Goal: Manage account settings

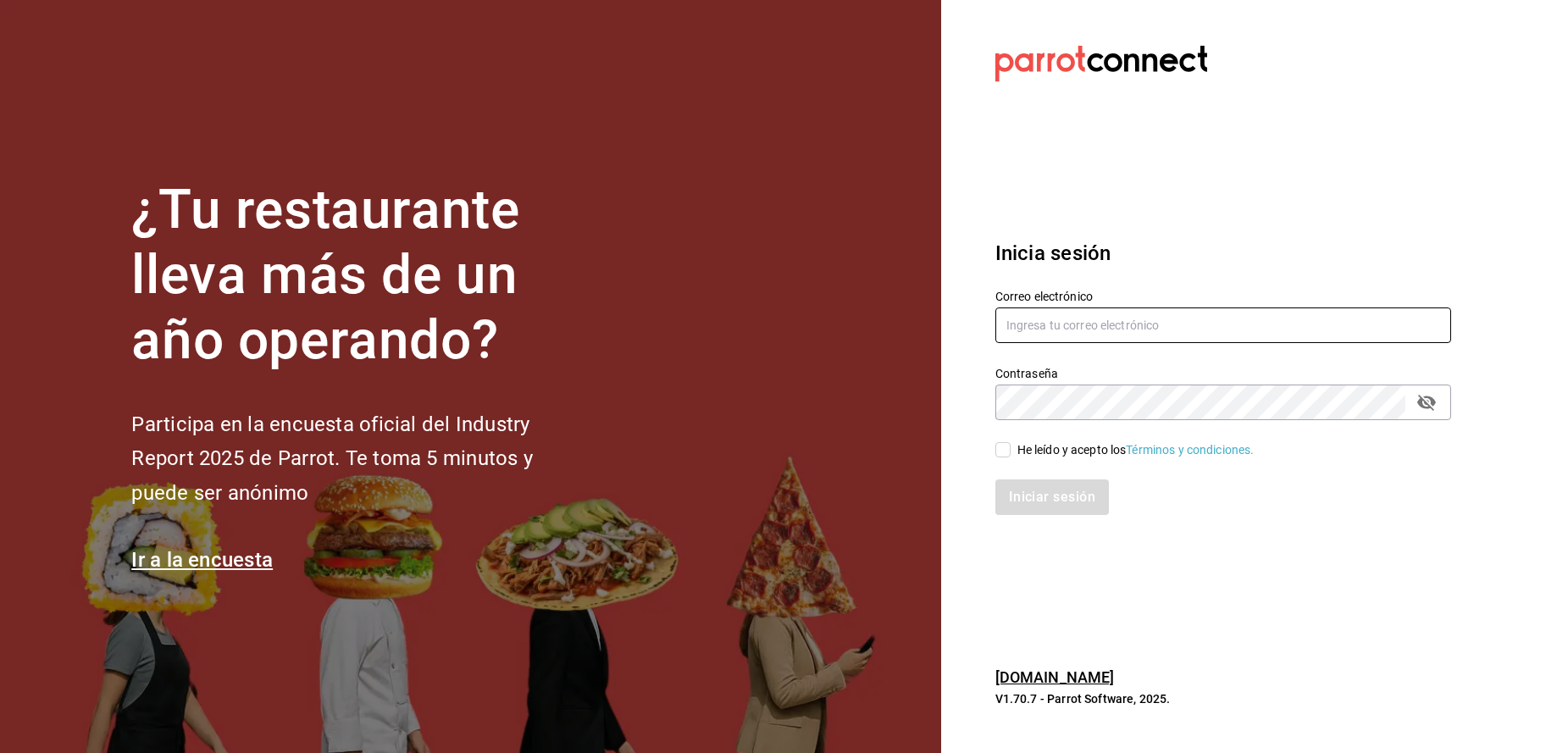
type input "[EMAIL_ADDRESS][DOMAIN_NAME]"
click at [1009, 452] on input "He leído y acepto los Términos y condiciones." at bounding box center [1003, 449] width 15 height 15
checkbox input "true"
click at [1020, 492] on button "Iniciar sesión" at bounding box center [1053, 497] width 115 height 36
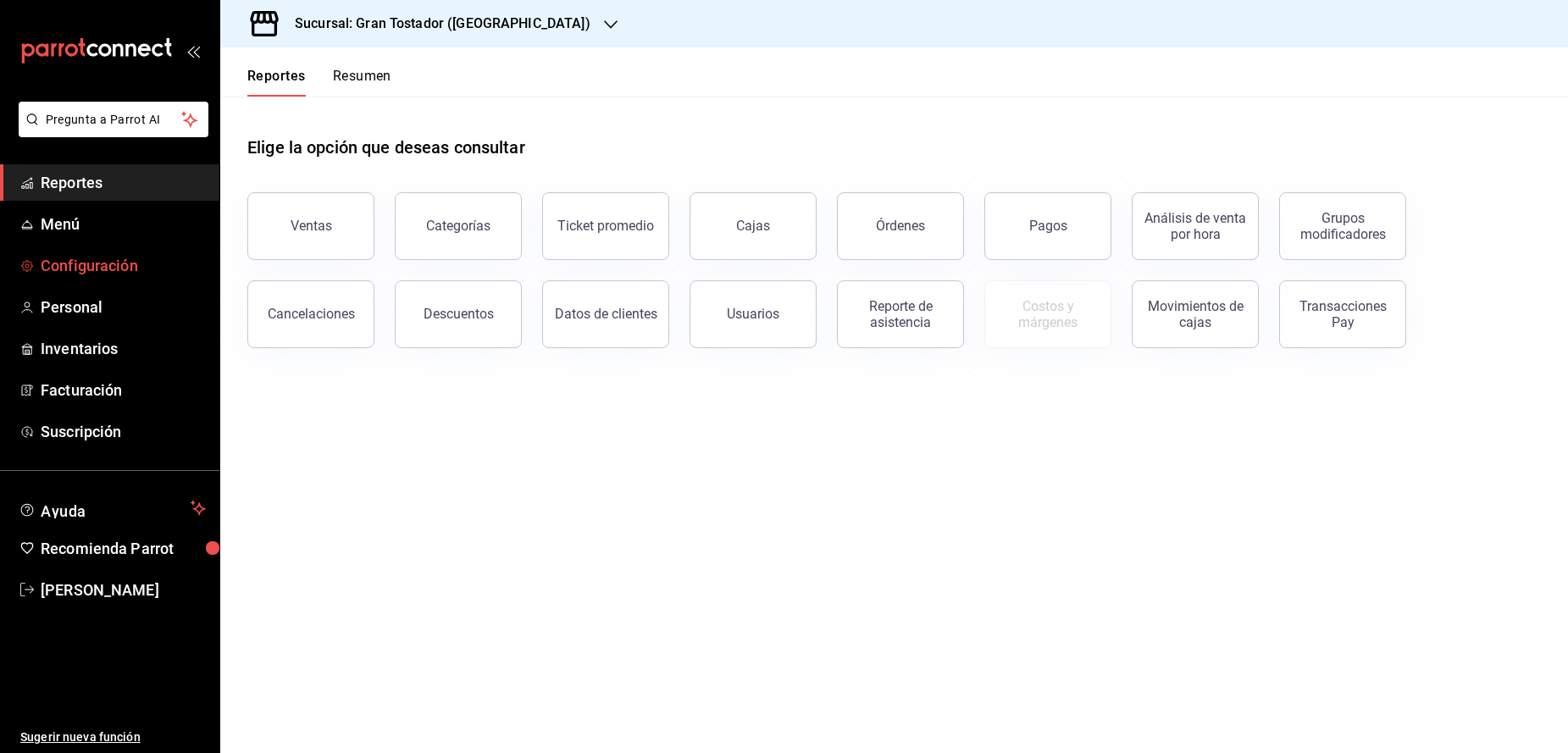
click at [53, 267] on span "Configuración" at bounding box center [123, 265] width 165 height 23
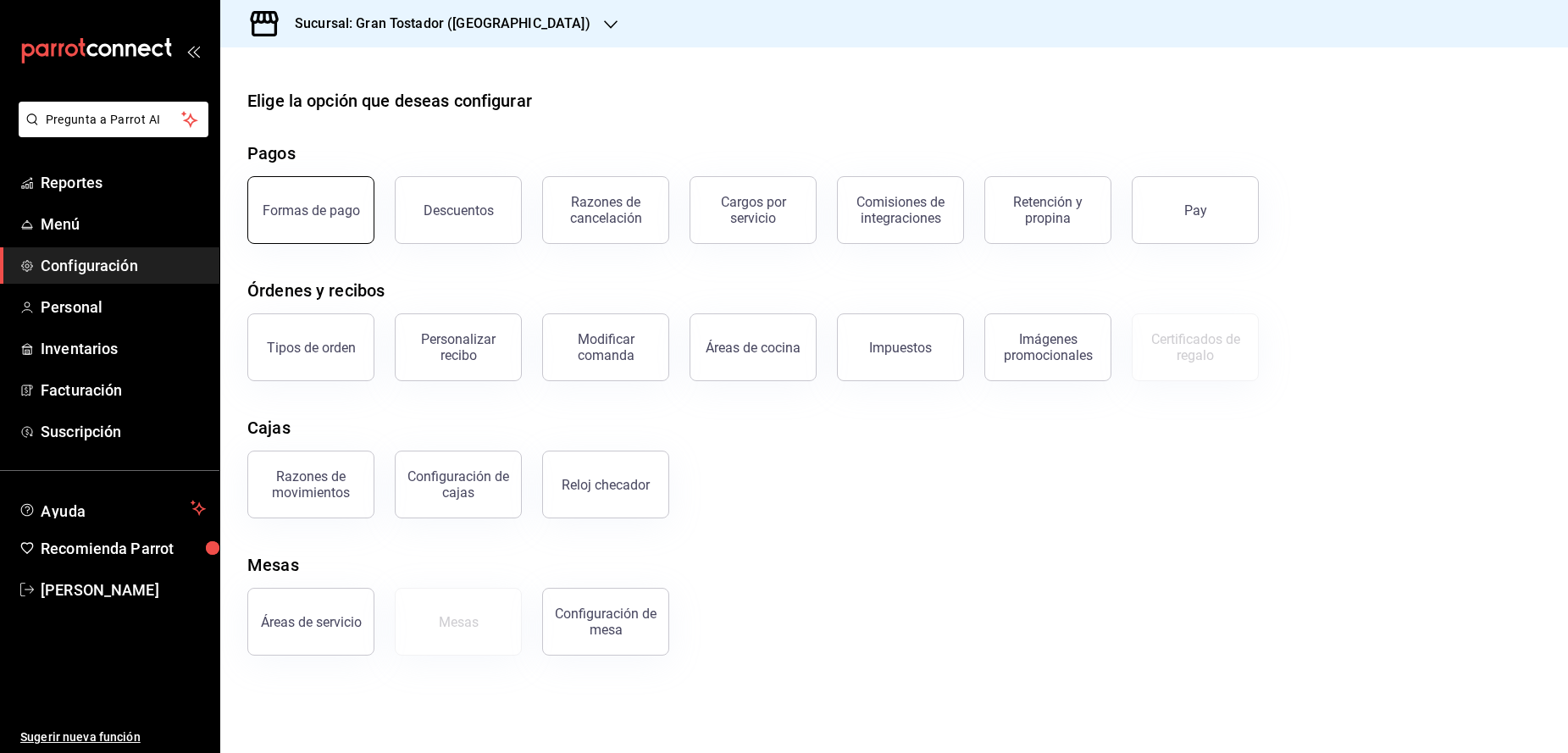
click at [302, 217] on div "Formas de pago" at bounding box center [311, 211] width 97 height 16
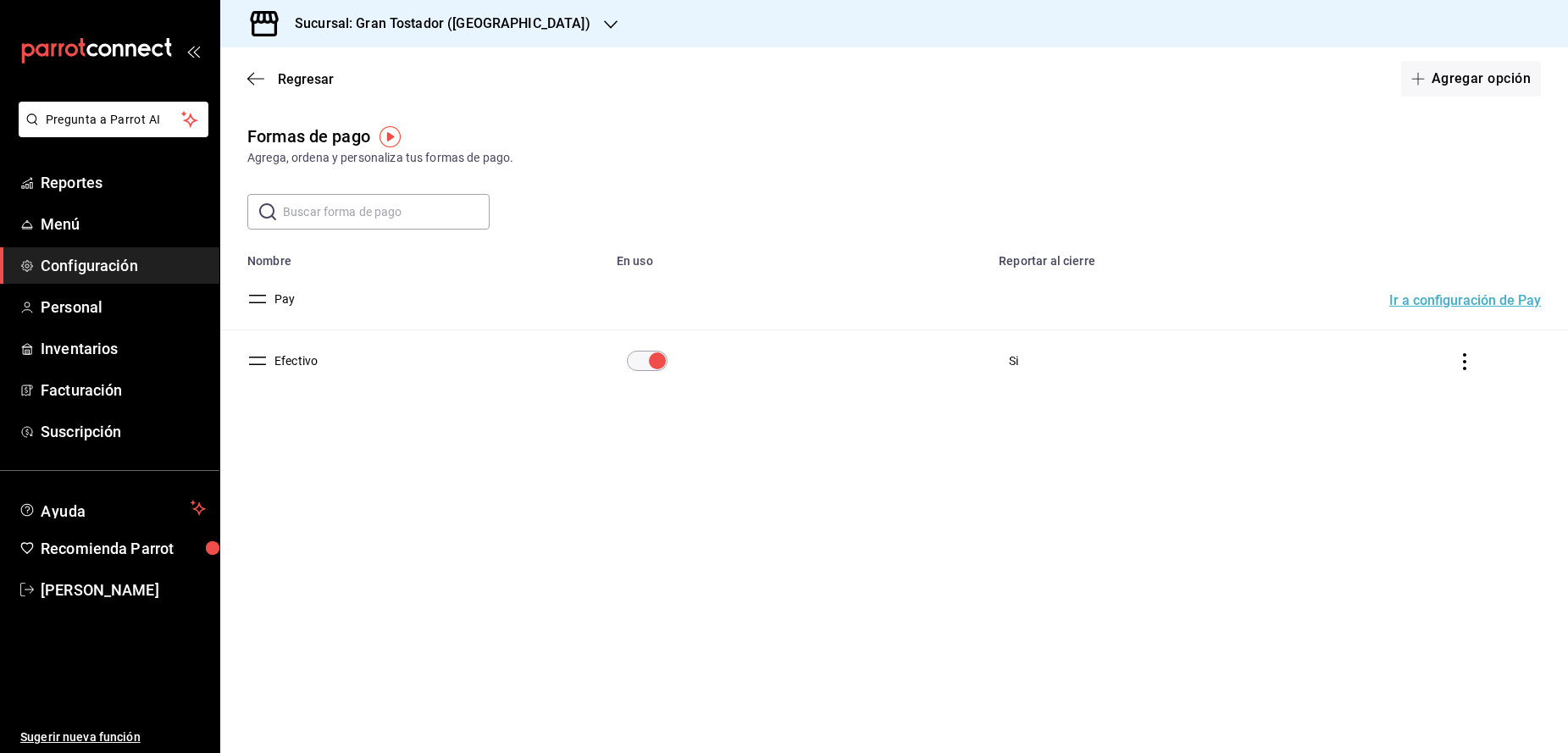
click at [1521, 304] on button "Ir a configuración de Pay" at bounding box center [1464, 300] width 152 height 13
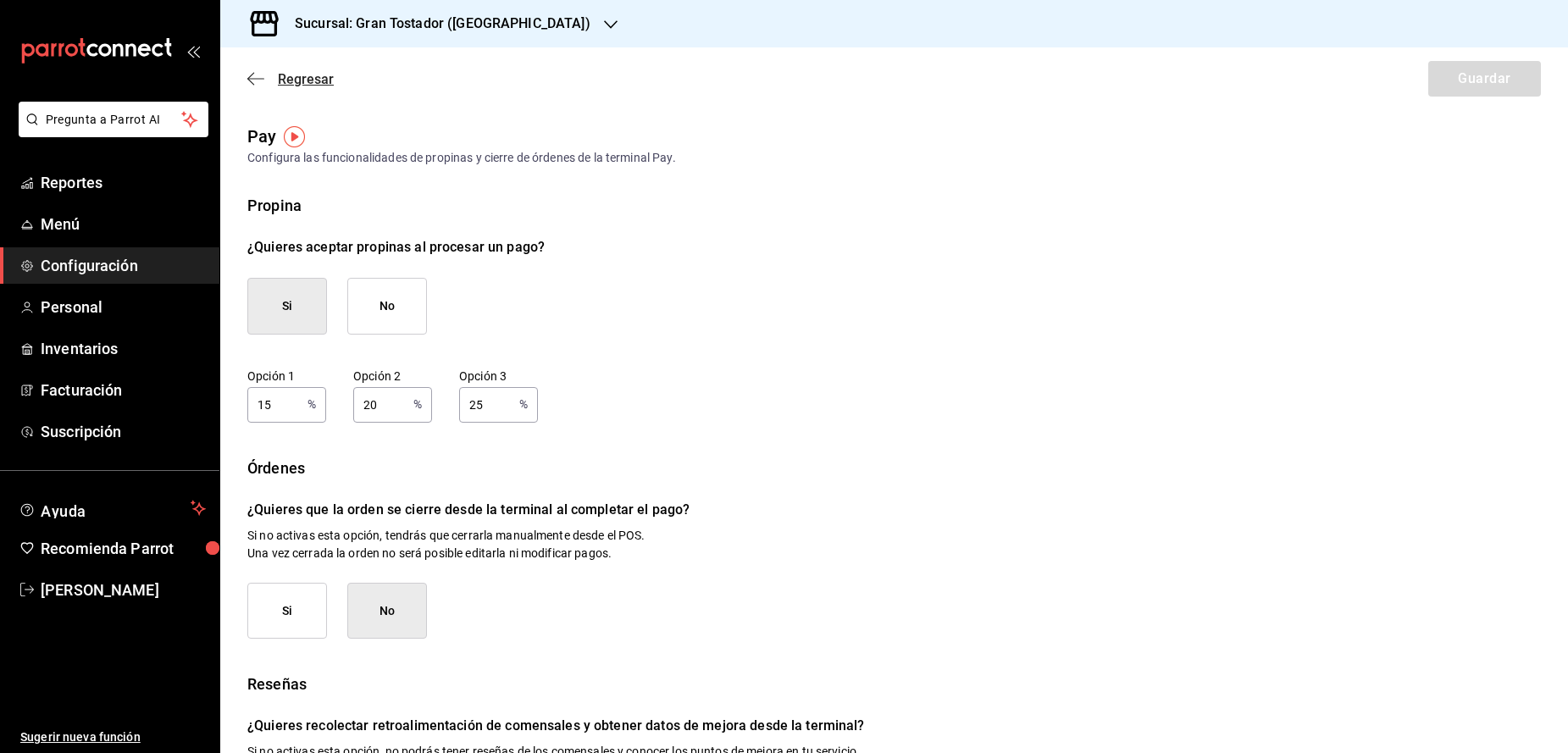
click at [250, 80] on icon "button" at bounding box center [255, 78] width 17 height 15
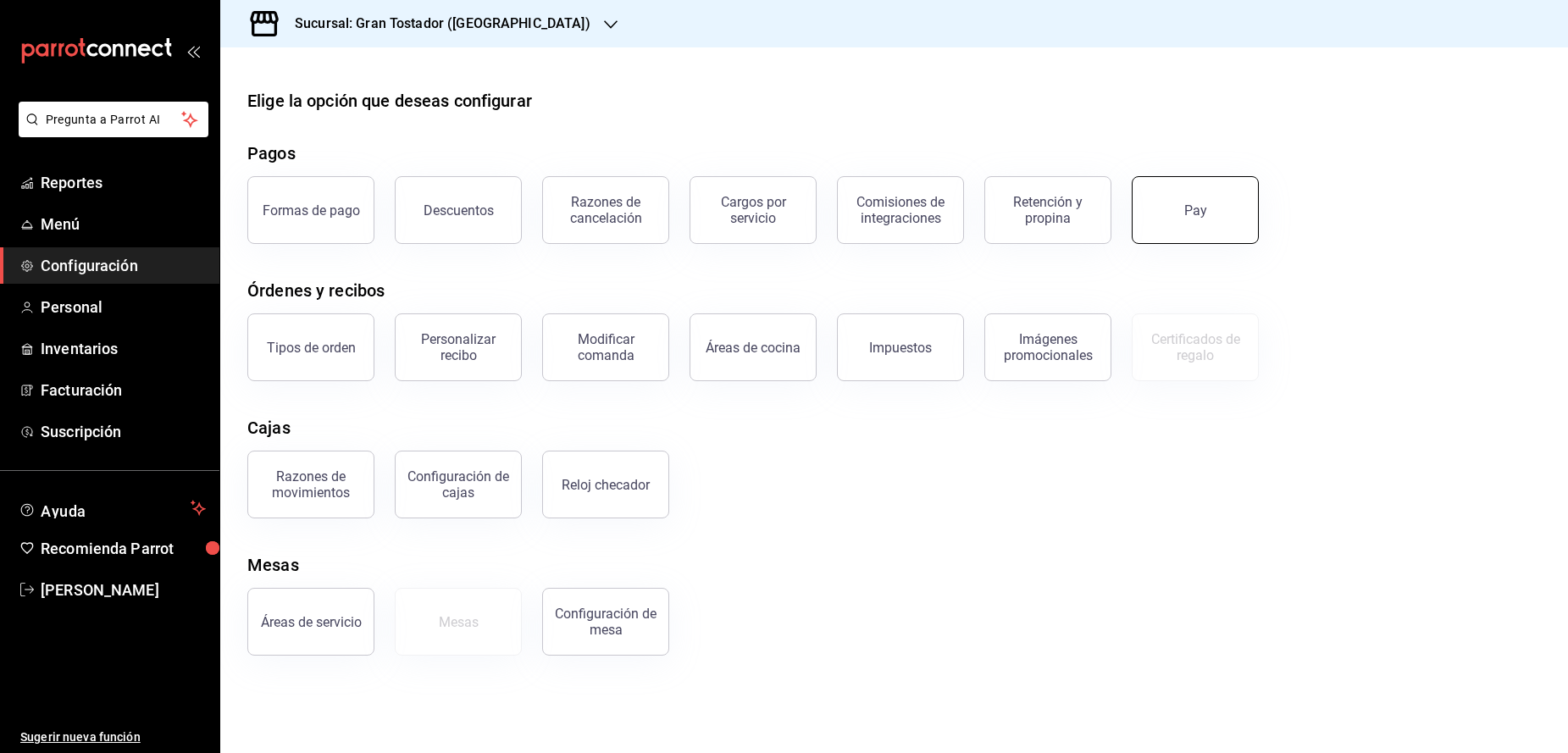
click at [1171, 236] on button "Pay" at bounding box center [1195, 210] width 127 height 68
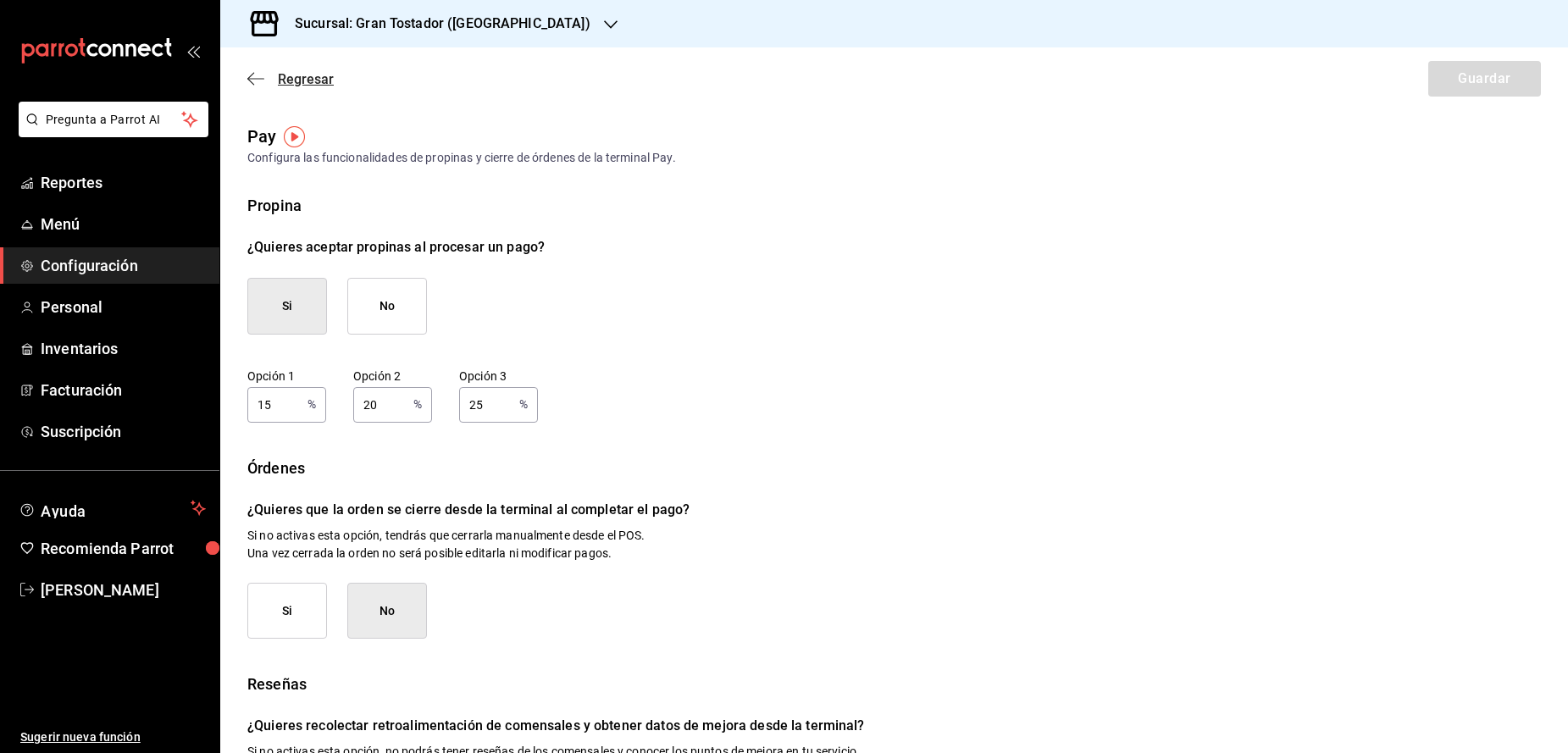
click at [257, 82] on icon "button" at bounding box center [255, 78] width 17 height 15
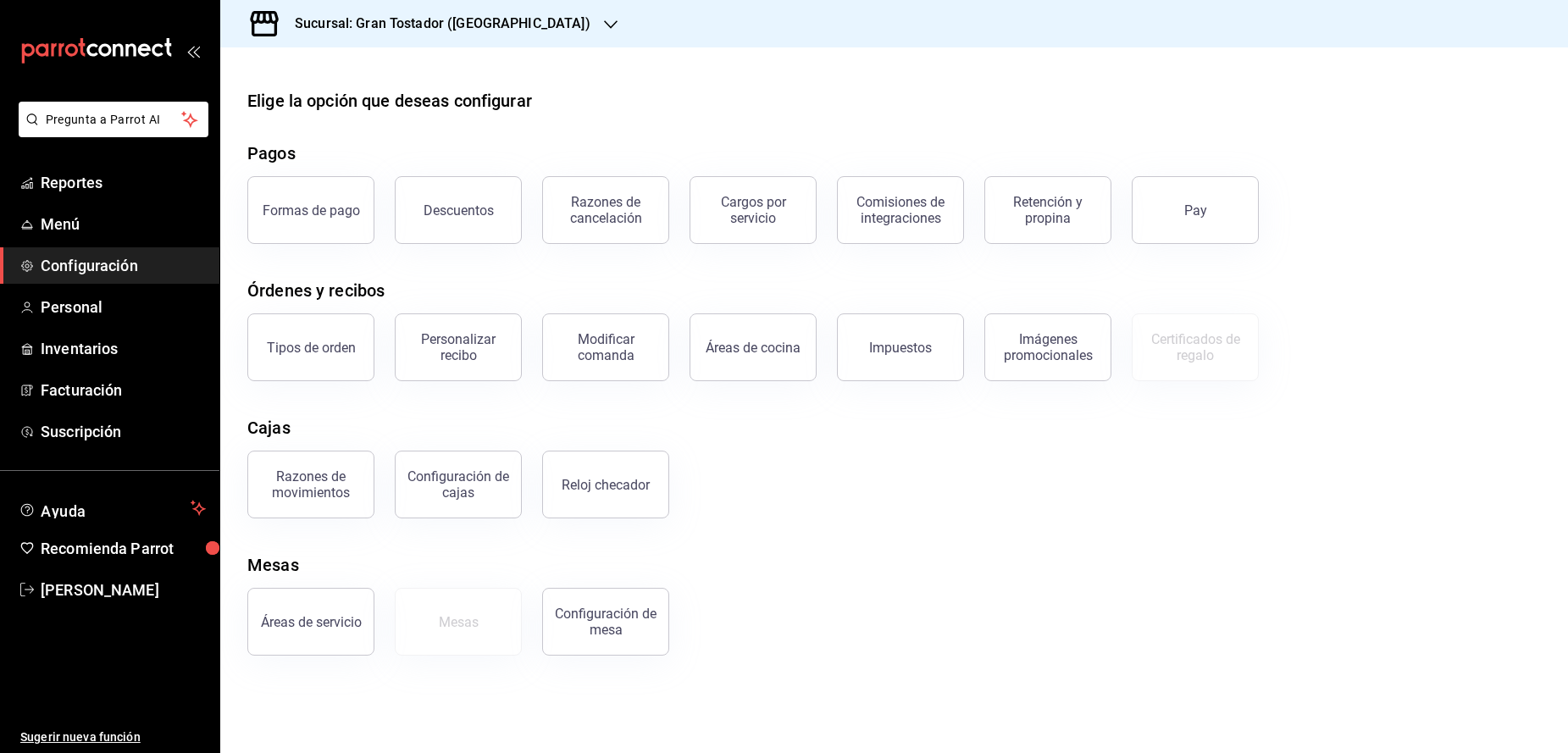
click at [604, 22] on icon "button" at bounding box center [610, 24] width 13 height 13
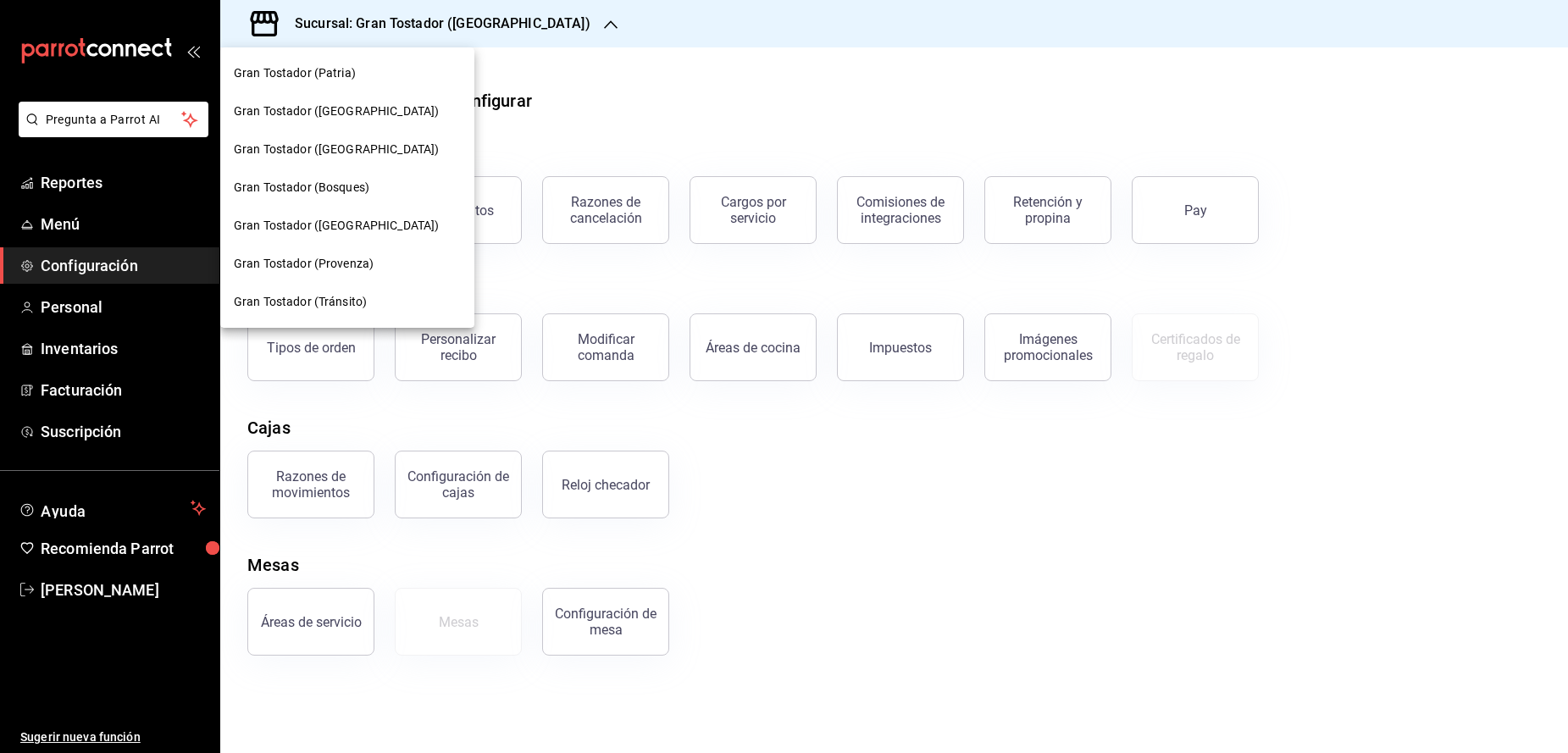
click at [666, 19] on div at bounding box center [784, 376] width 1568 height 753
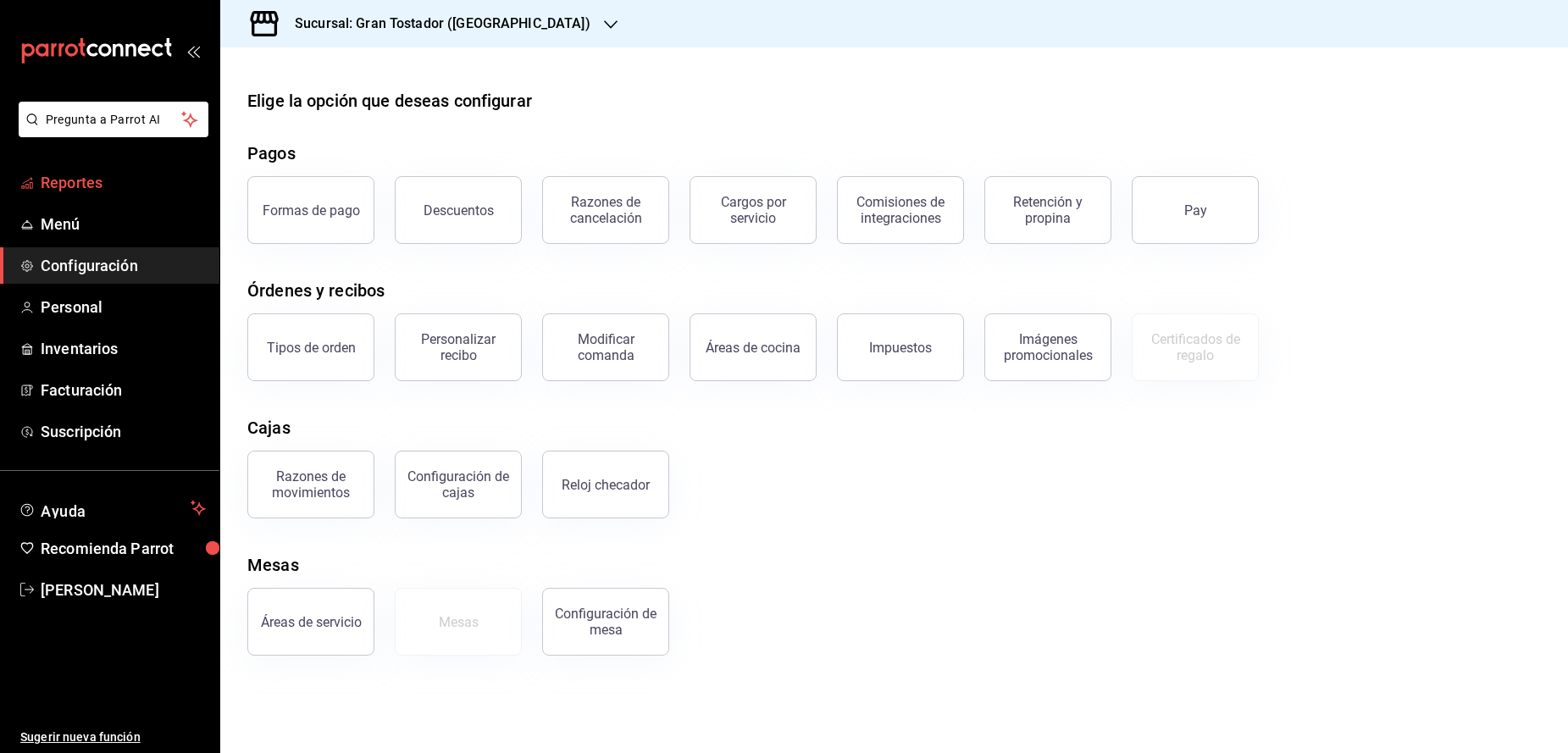
click at [70, 189] on span "Reportes" at bounding box center [123, 183] width 165 height 23
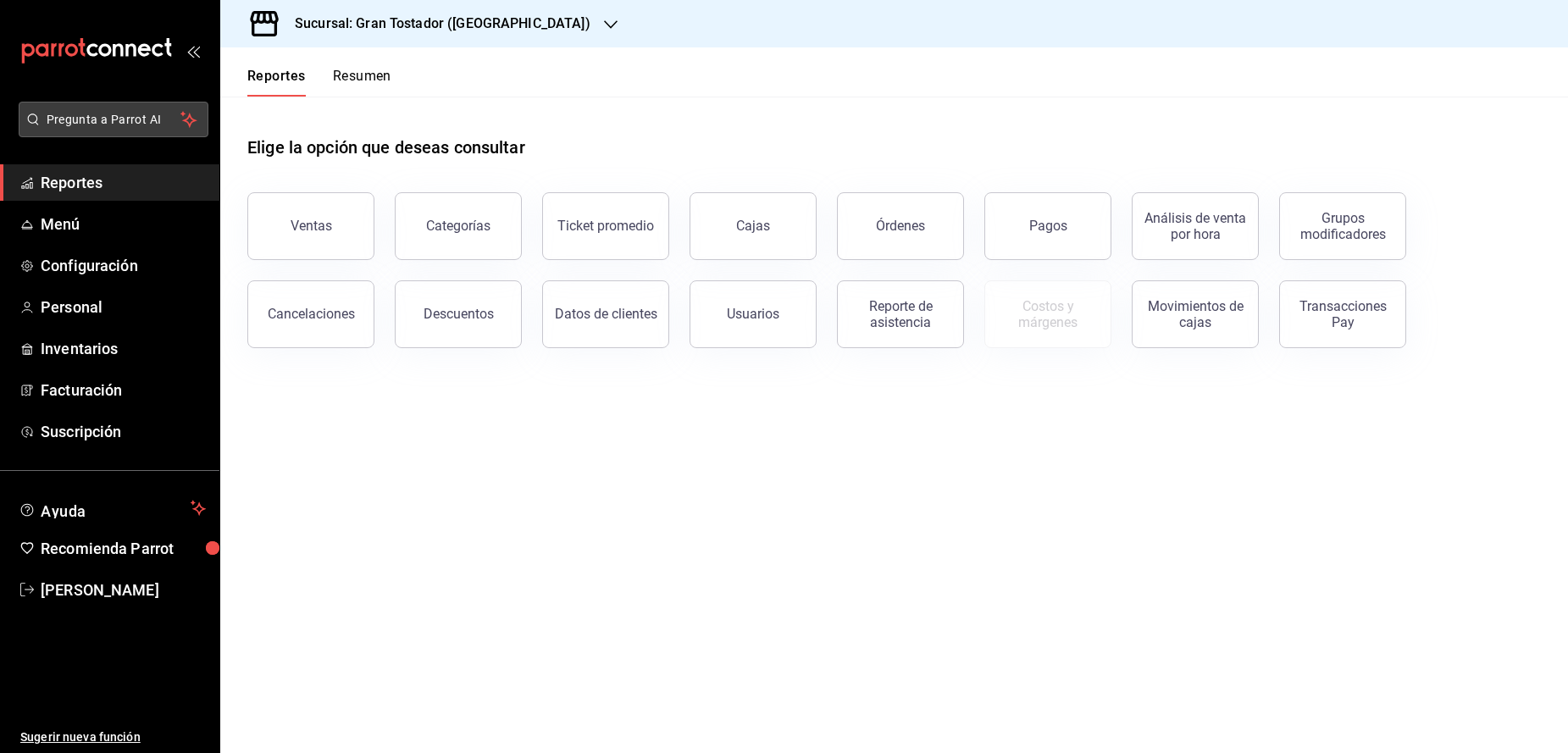
click at [68, 122] on span "Pregunta a Parrot AI" at bounding box center [113, 119] width 134 height 18
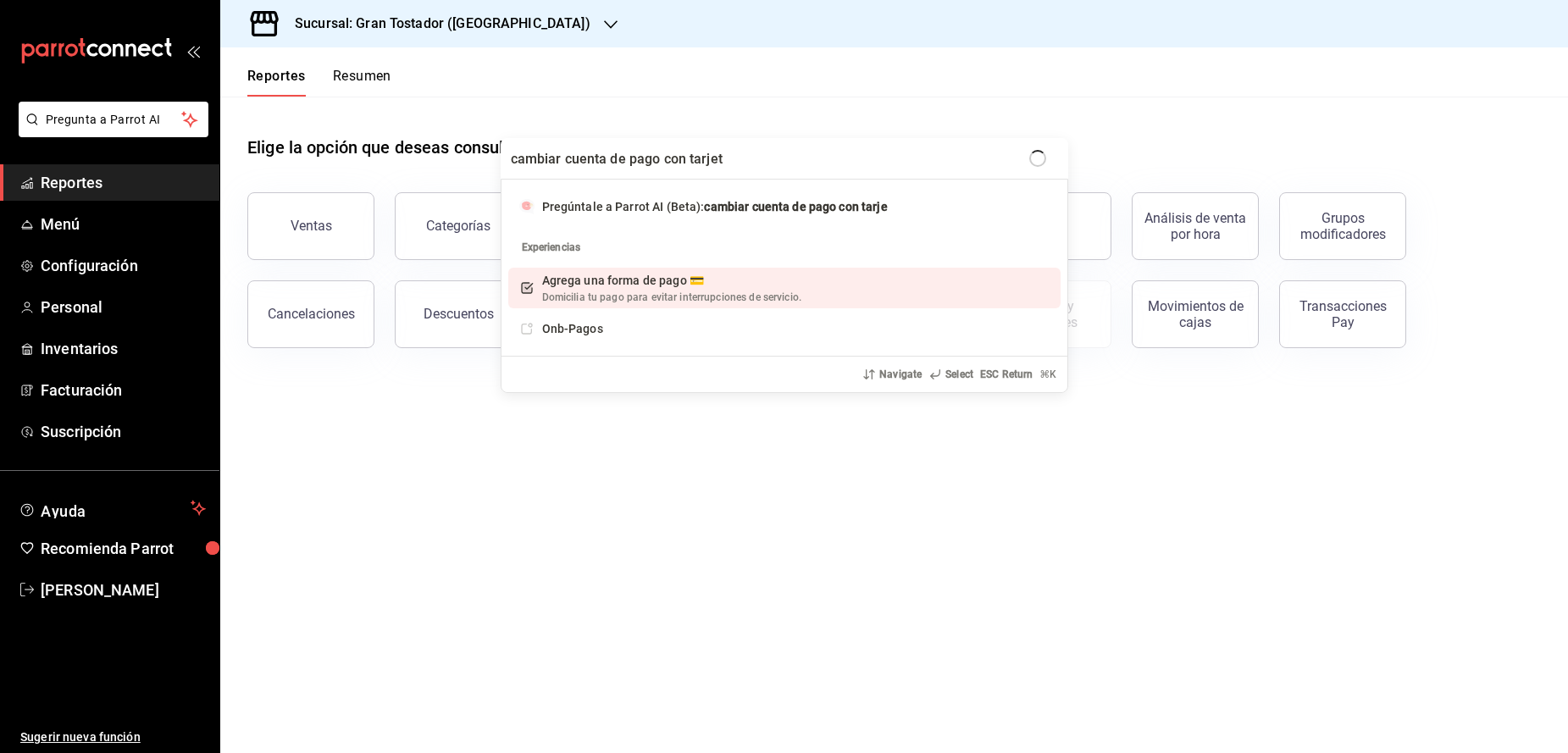
type input "cambiar cuenta de pago con tarjeta"
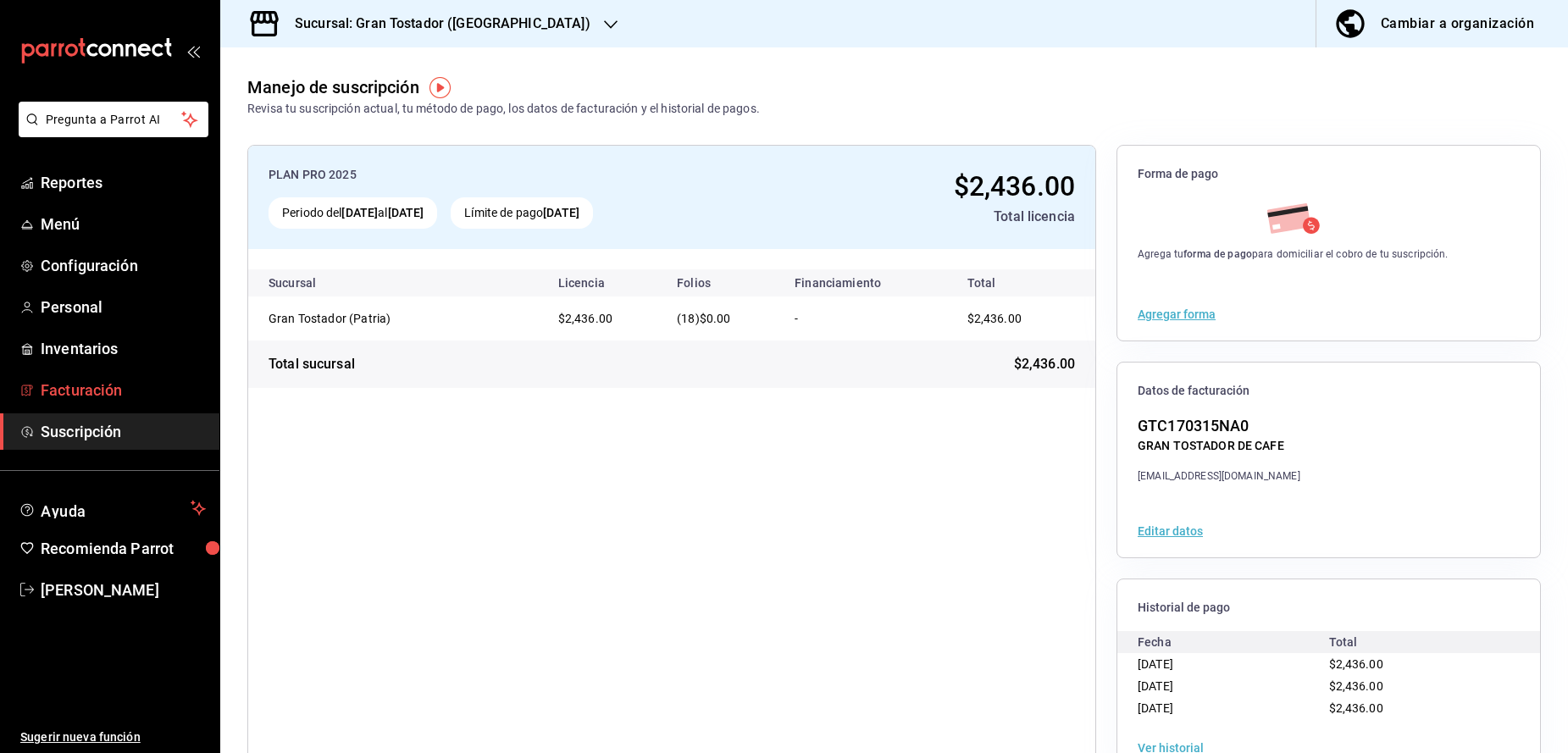
click at [91, 399] on span "Facturación" at bounding box center [123, 390] width 165 height 23
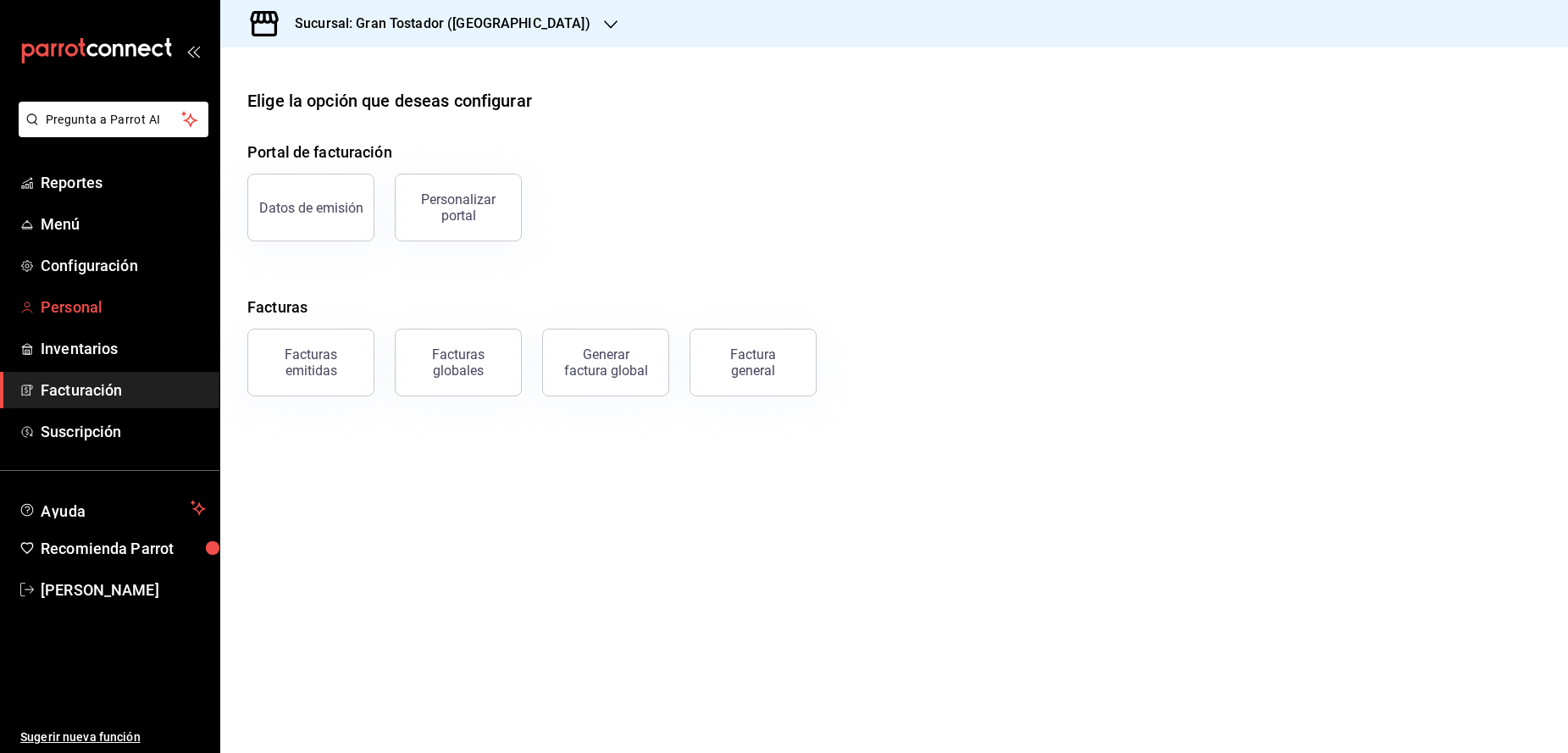
click at [86, 312] on span "Personal" at bounding box center [123, 307] width 165 height 23
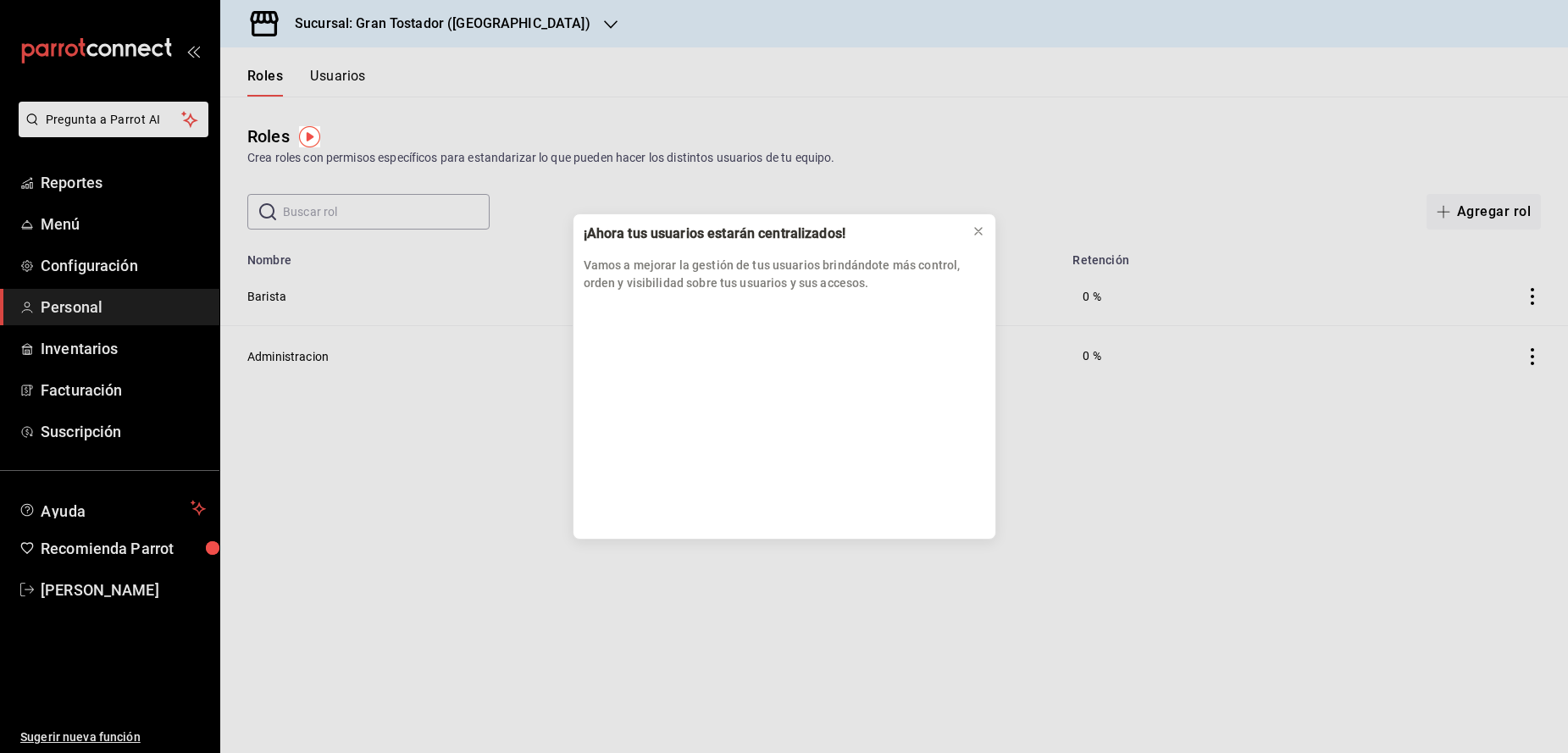
click at [92, 272] on div "¡Ahora tus usuarios estarán centralizados! Vamos a mejorar la gestión de tus us…" at bounding box center [784, 376] width 1568 height 753
click at [980, 233] on icon at bounding box center [979, 232] width 7 height 7
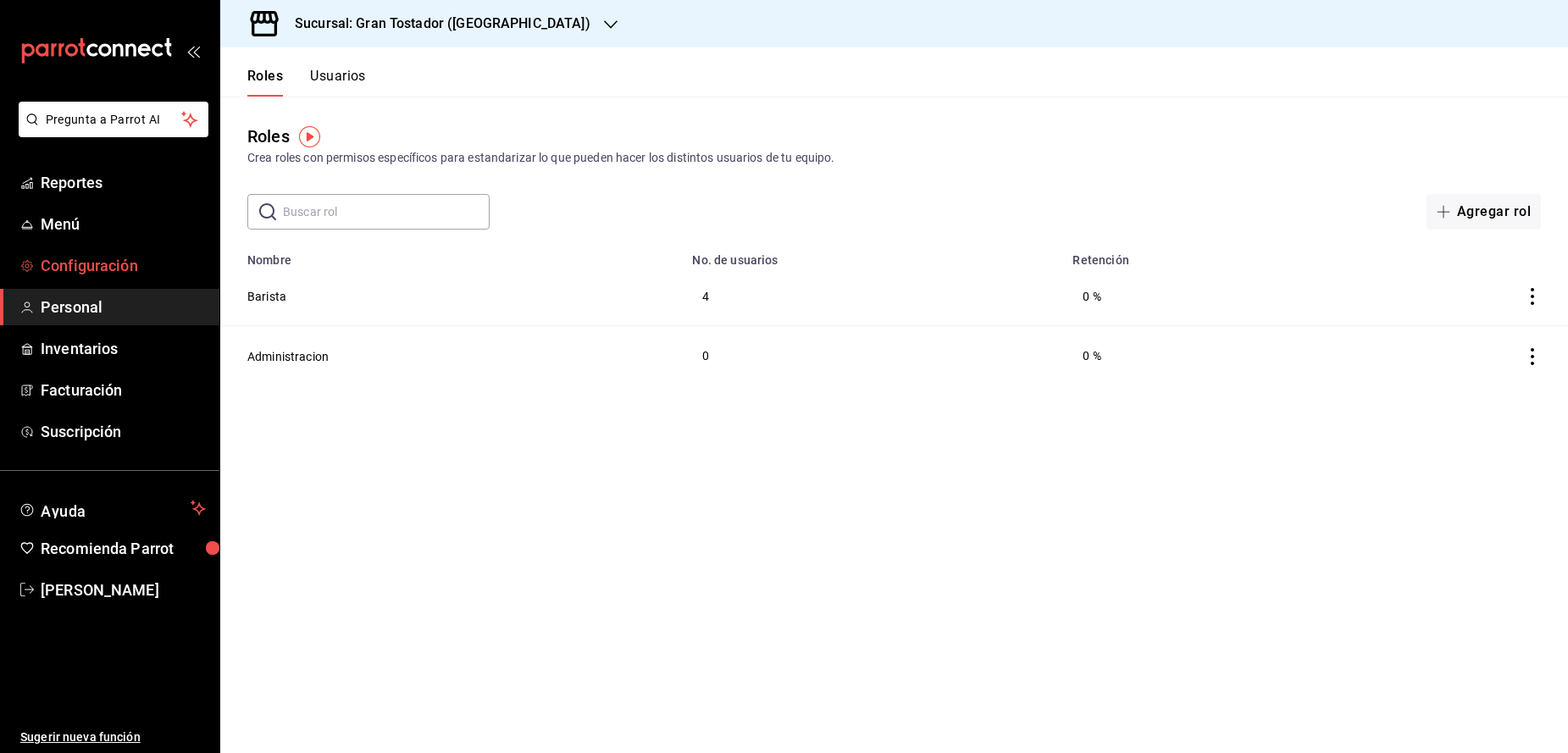
click at [90, 269] on span "Configuración" at bounding box center [123, 265] width 165 height 23
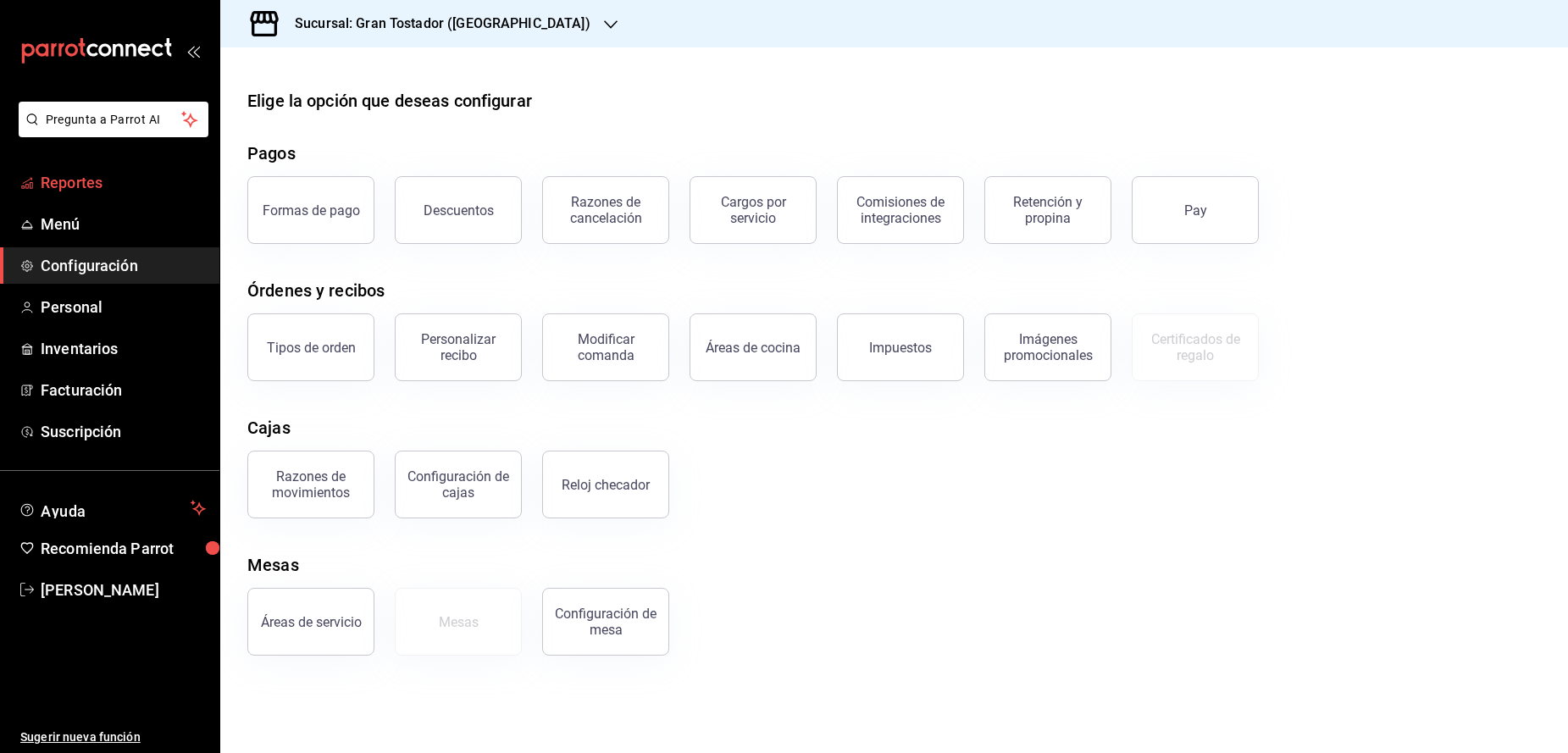
click at [81, 196] on link "Reportes" at bounding box center [110, 182] width 219 height 36
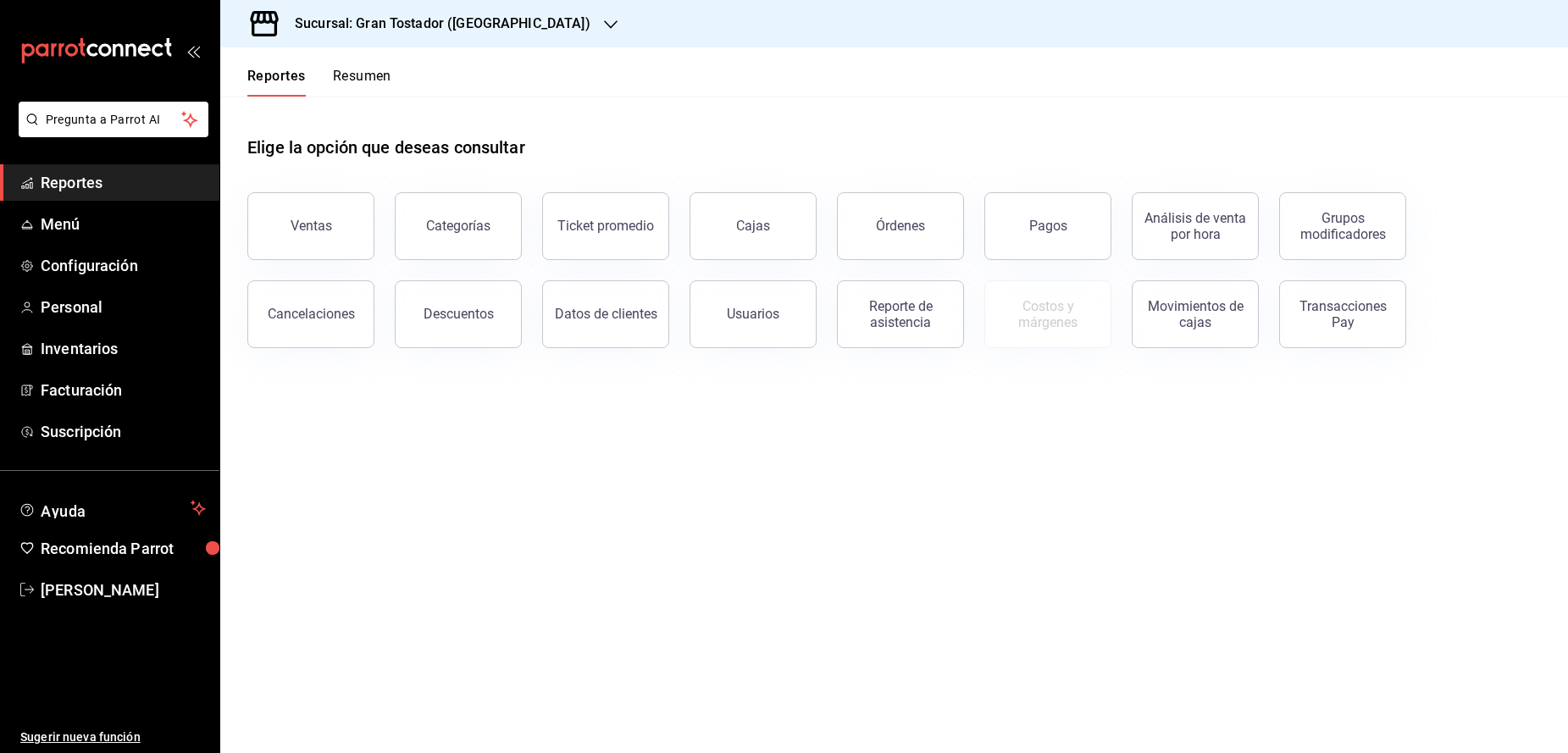
click at [382, 82] on button "Resumen" at bounding box center [362, 82] width 59 height 29
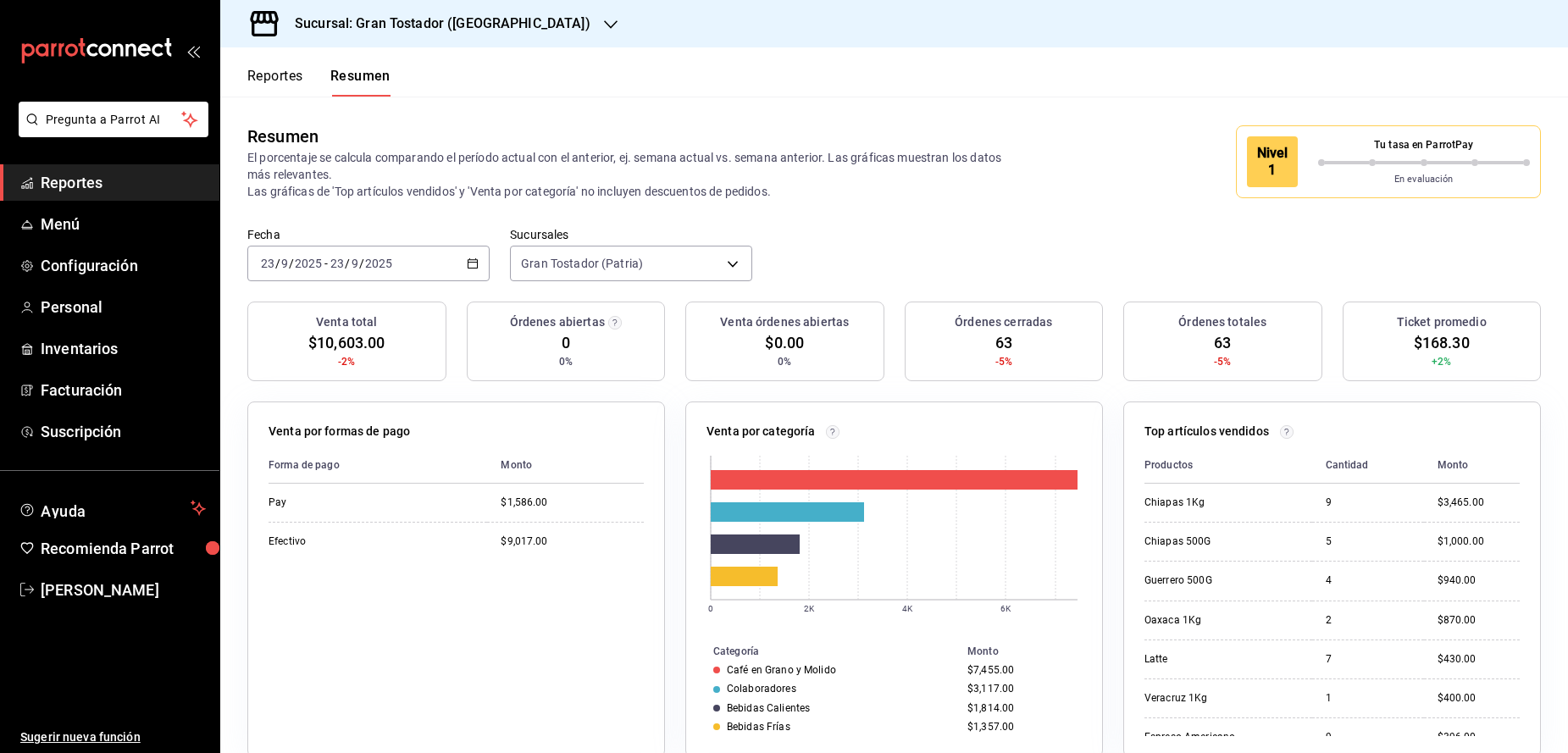
click at [289, 82] on button "Reportes" at bounding box center [276, 82] width 56 height 29
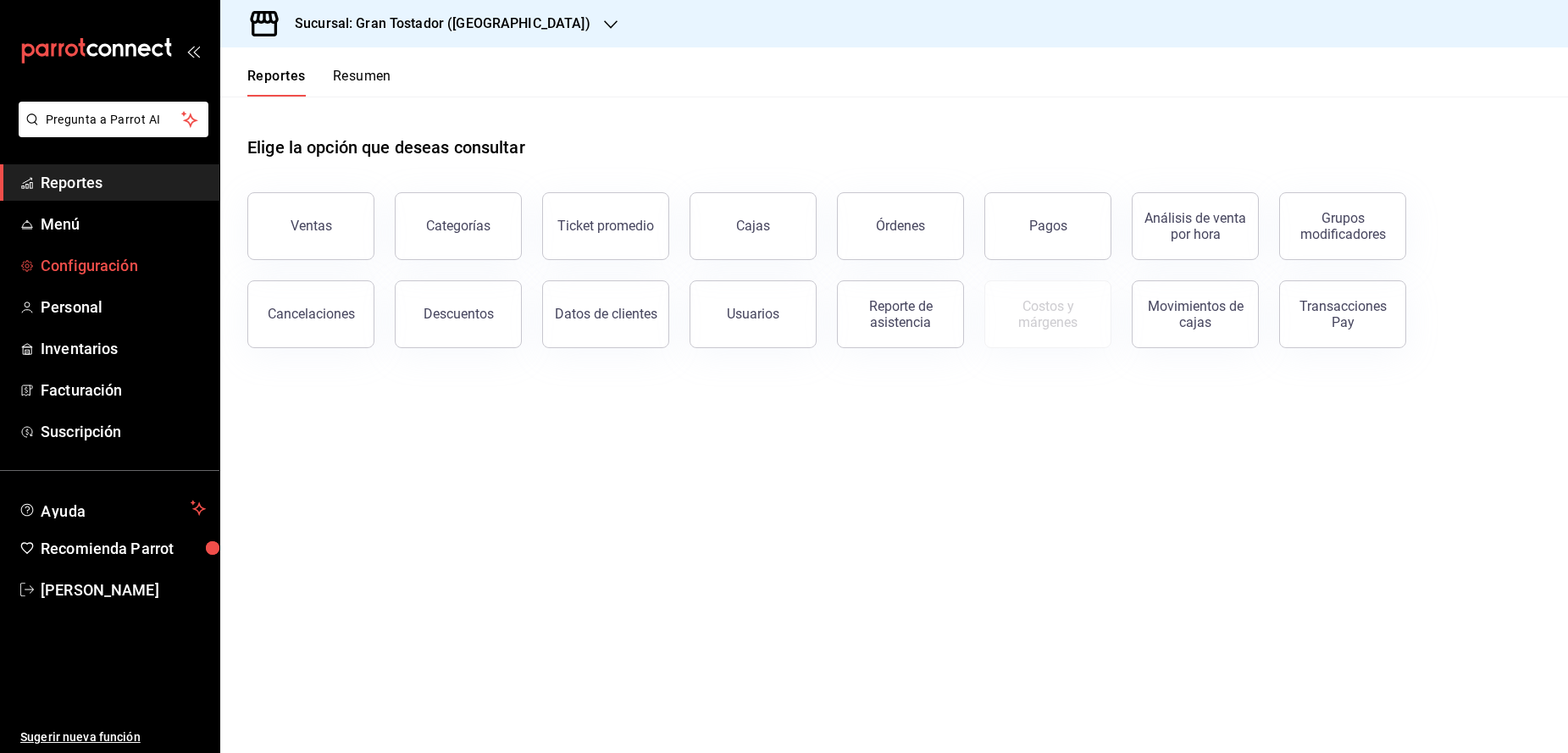
click at [86, 262] on span "Configuración" at bounding box center [123, 265] width 165 height 23
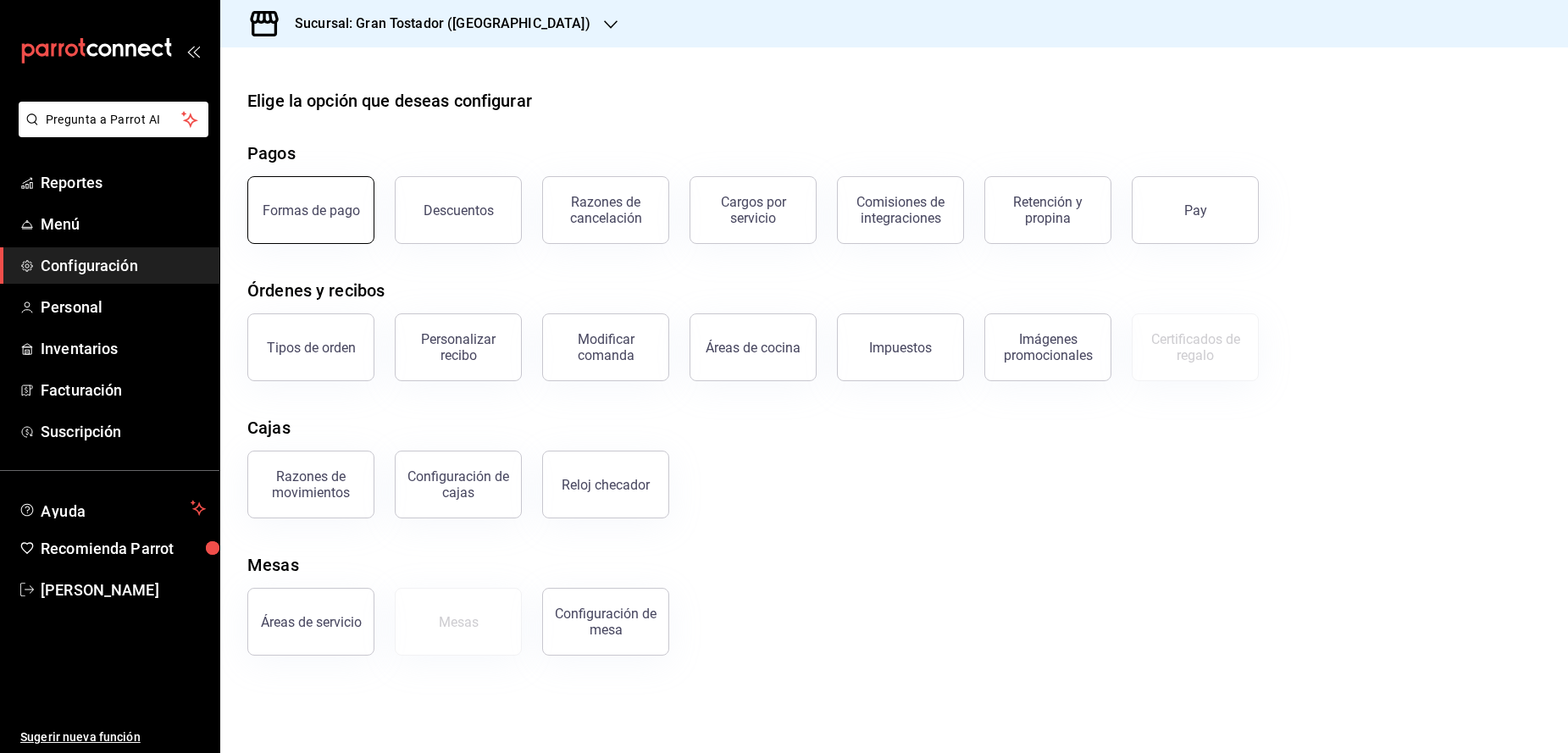
click at [303, 233] on button "Formas de pago" at bounding box center [311, 210] width 127 height 68
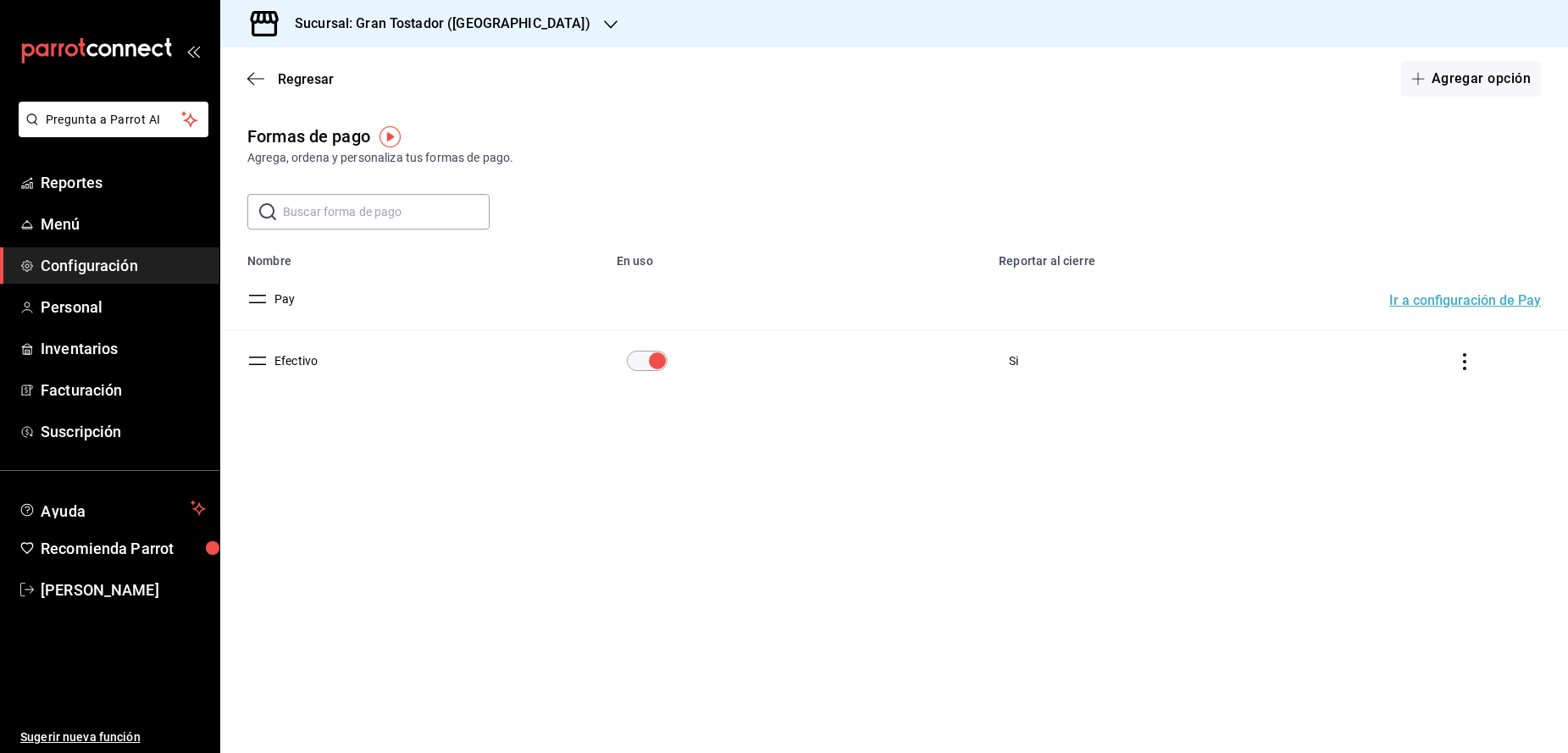
click at [1413, 302] on button "Ir a configuración de Pay" at bounding box center [1464, 300] width 152 height 13
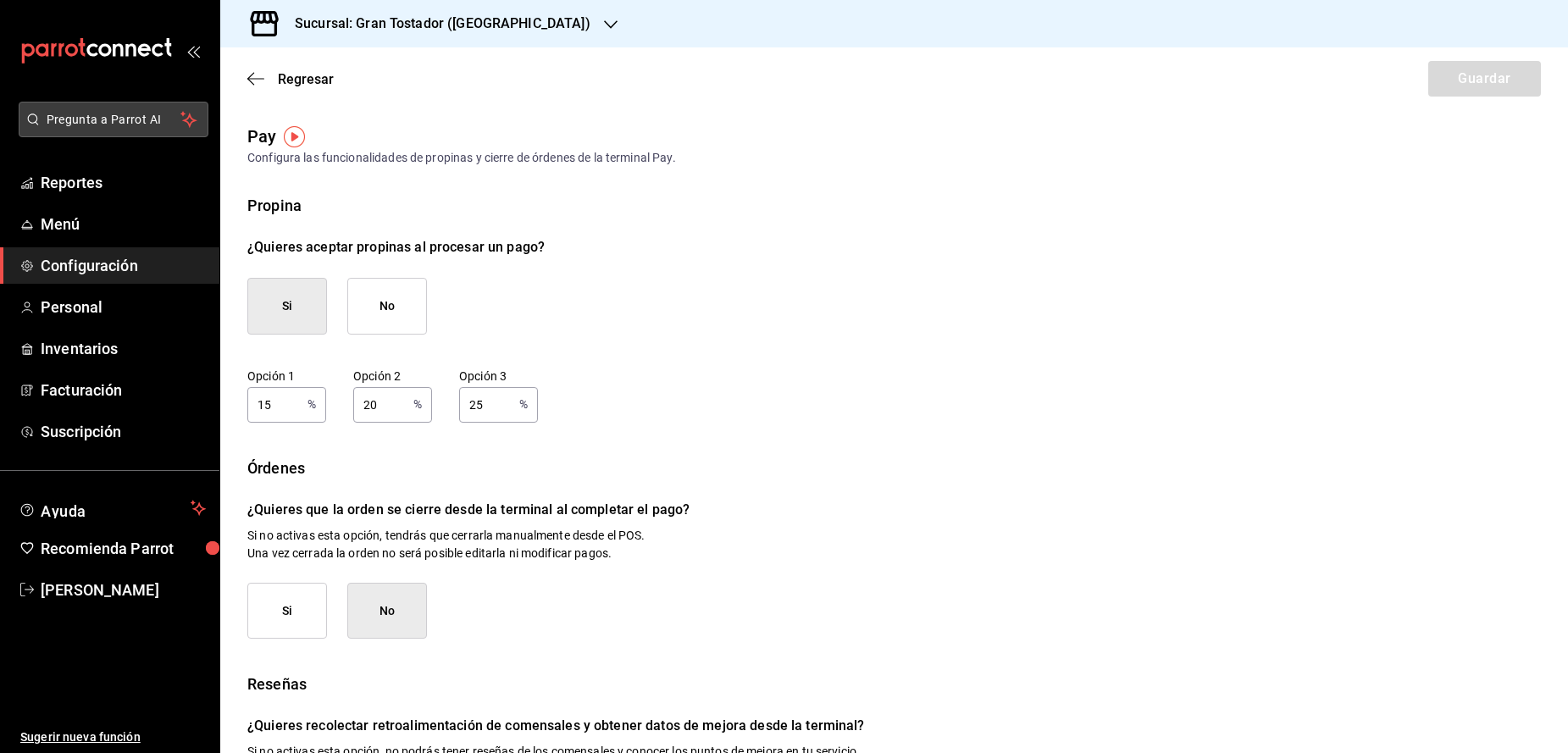
click at [66, 121] on span "Pregunta a Parrot AI" at bounding box center [113, 119] width 134 height 18
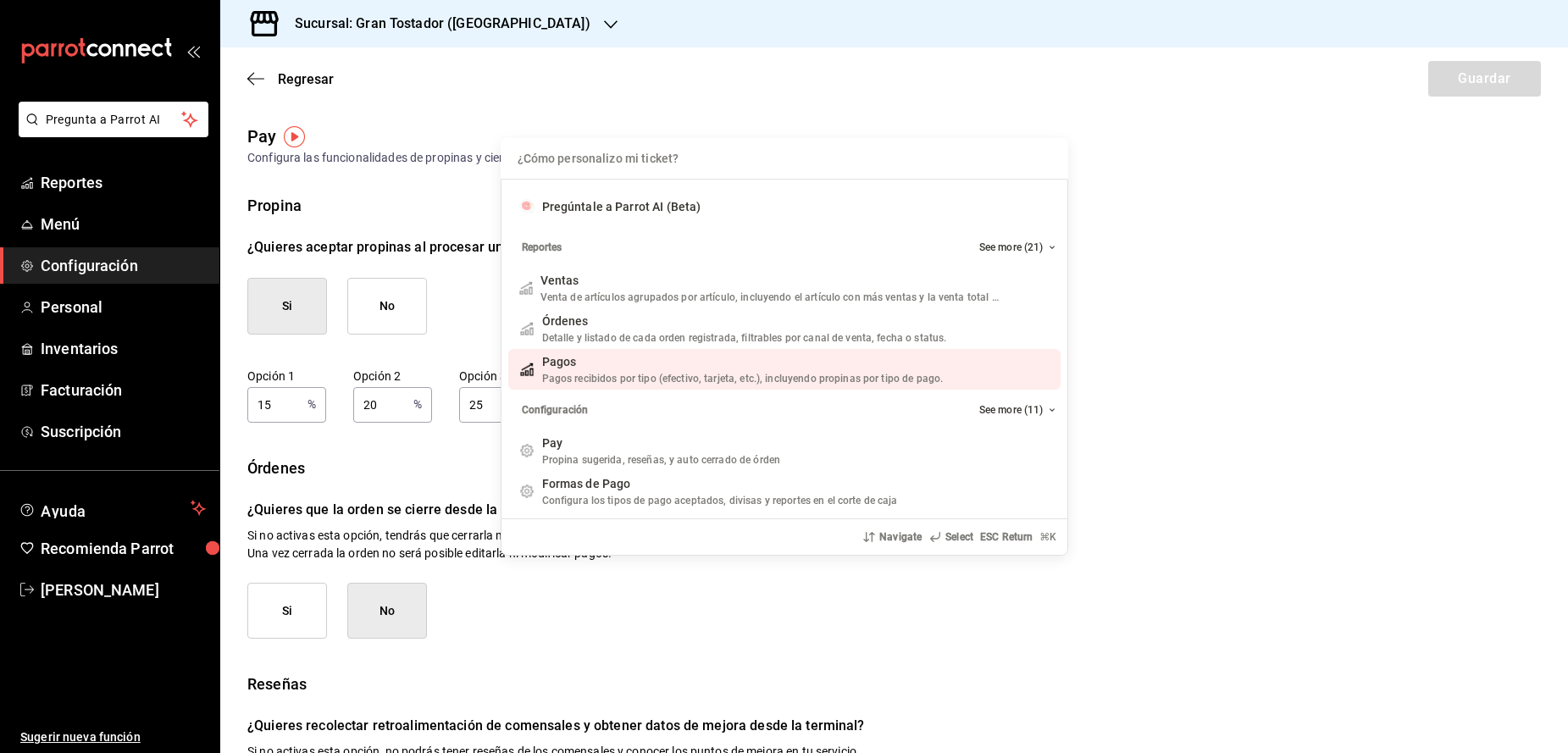
click at [841, 377] on span "Pagos recibidos por tipo (efectivo, tarjeta, etc.), incluyendo propinas por tip…" at bounding box center [743, 379] width 401 height 12
